Goal: Task Accomplishment & Management: Manage account settings

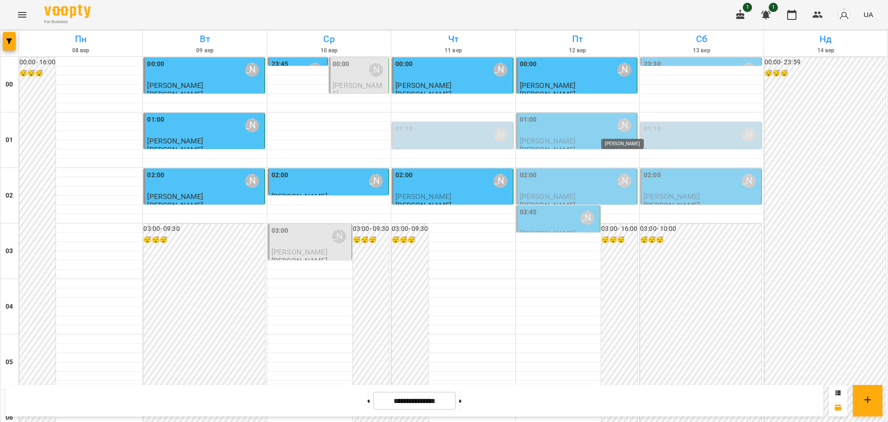
click at [617, 126] on div "[PERSON_NAME]" at bounding box center [624, 125] width 14 height 14
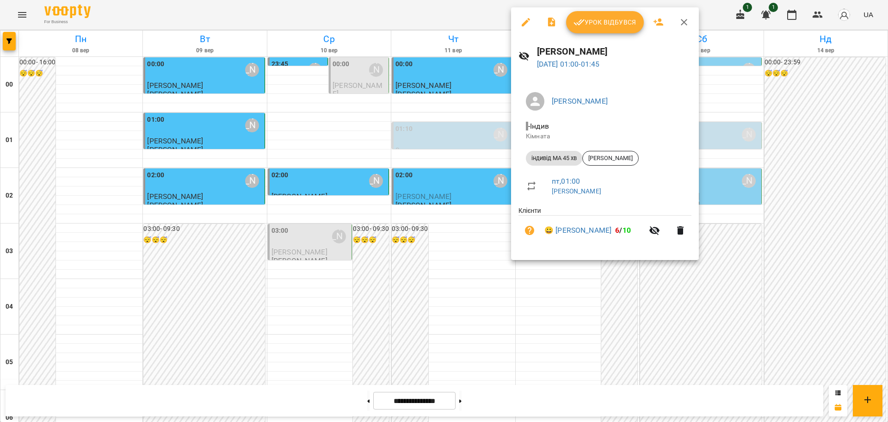
click at [614, 29] on button "Урок відбувся" at bounding box center [605, 22] width 78 height 22
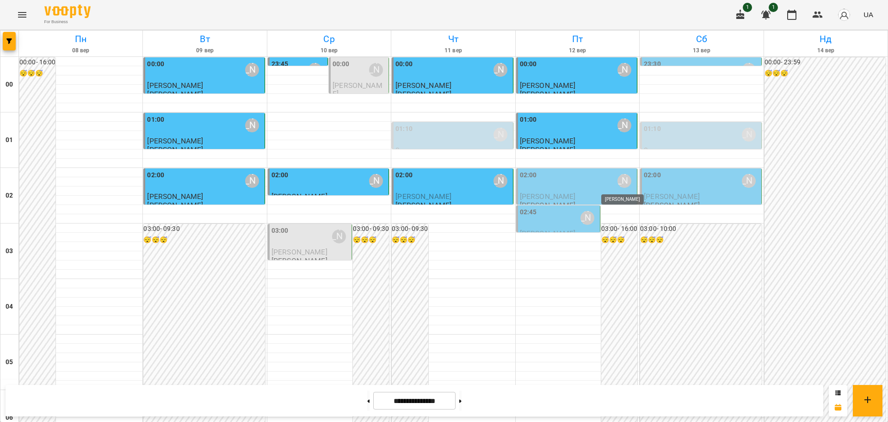
click at [617, 179] on div "[PERSON_NAME]" at bounding box center [624, 181] width 14 height 14
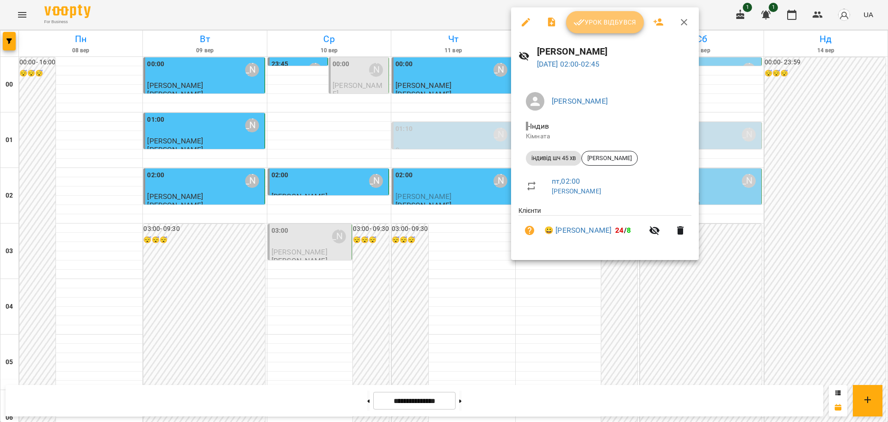
click at [627, 21] on span "Урок відбувся" at bounding box center [605, 22] width 63 height 11
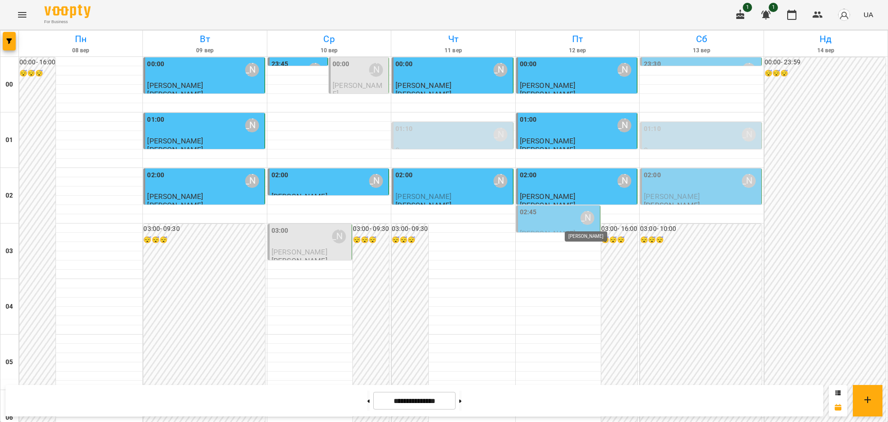
click at [585, 219] on div "[PERSON_NAME]" at bounding box center [587, 218] width 14 height 14
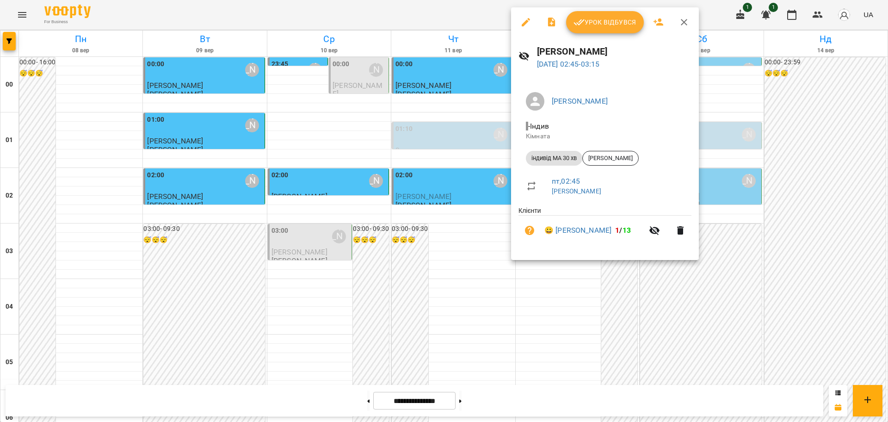
click at [620, 25] on span "Урок відбувся" at bounding box center [605, 22] width 63 height 11
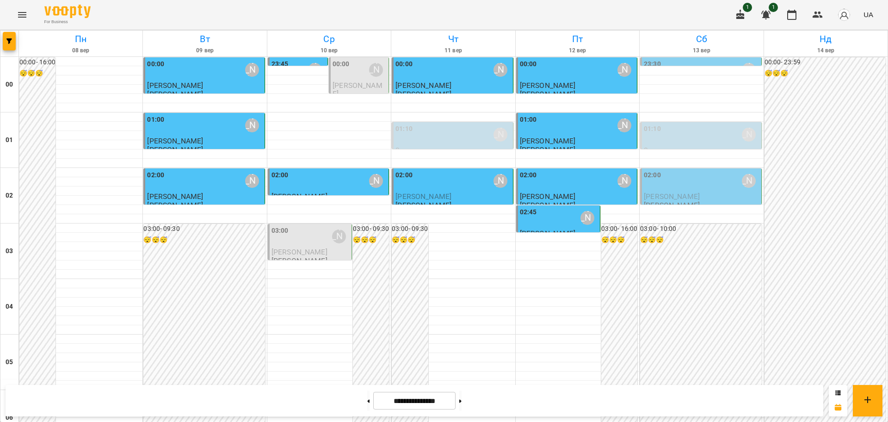
scroll to position [835, 0]
